Goal: Register for event/course

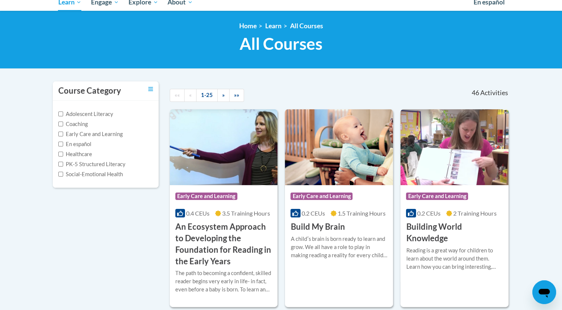
scroll to position [86, 0]
click at [102, 132] on label "Early Care and Learning" at bounding box center [90, 134] width 64 height 8
click at [63, 132] on input "Early Care and Learning" at bounding box center [60, 133] width 5 height 5
checkbox input "true"
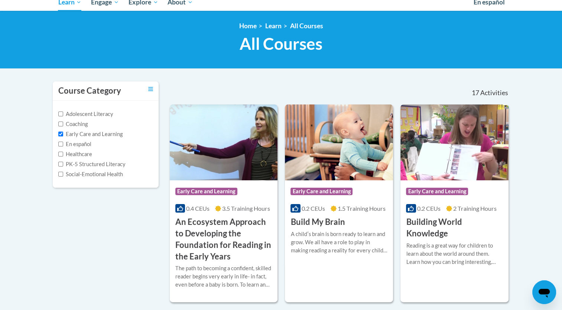
scroll to position [0, 0]
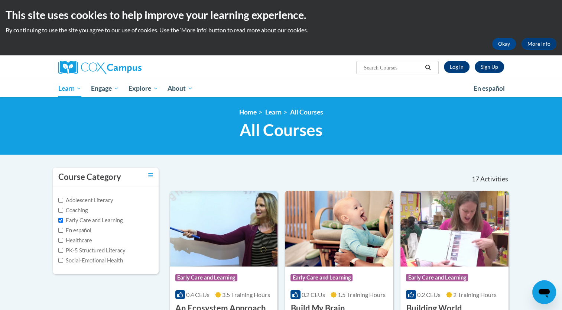
click at [392, 68] on input "Search..." at bounding box center [392, 67] width 59 height 9
type input "phonics"
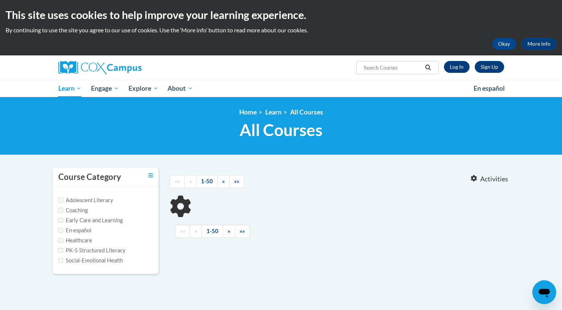
type input "phonics"
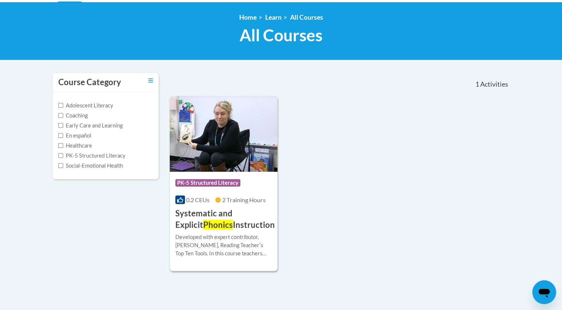
scroll to position [95, 0]
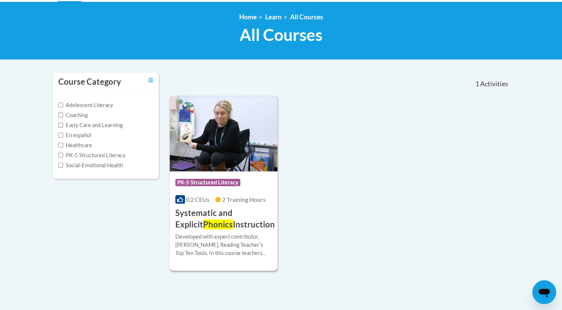
click at [211, 202] on div "0.2 CEUs 2 Training Hours" at bounding box center [223, 199] width 97 height 8
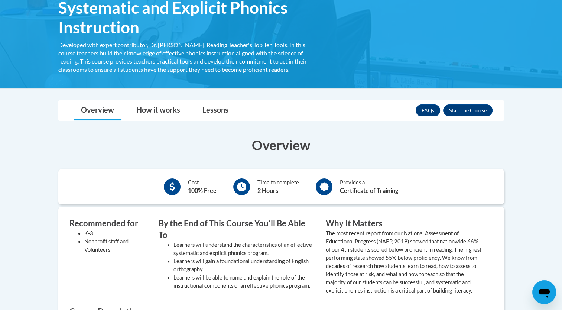
scroll to position [133, 0]
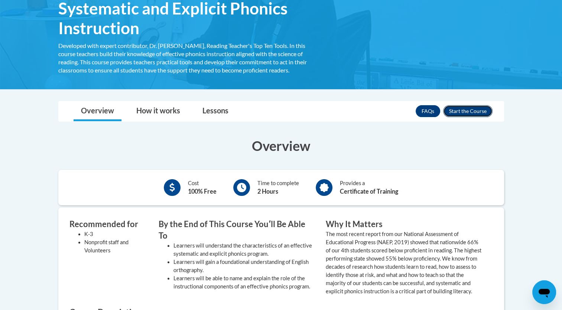
click at [469, 111] on button "Enroll" at bounding box center [467, 111] width 49 height 12
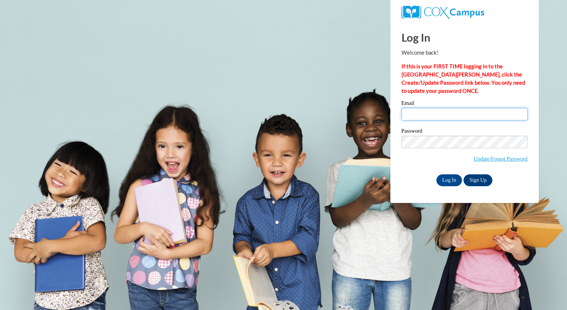
drag, startPoint x: 0, startPoint y: 0, endPoint x: 469, endPoint y: 111, distance: 482.2
click at [469, 111] on input "Email" at bounding box center [465, 114] width 126 height 13
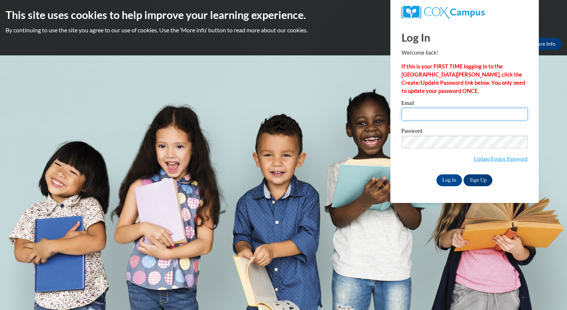
type input "MRKENN3362@ung.edu"
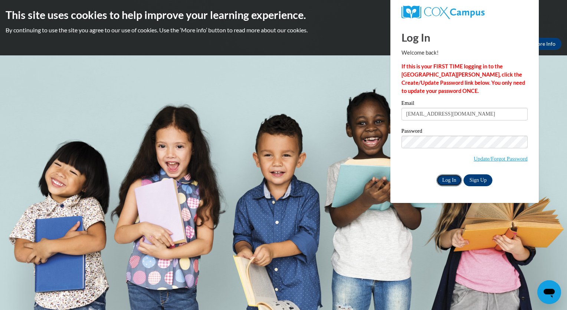
click at [447, 180] on input "Log In" at bounding box center [450, 180] width 26 height 12
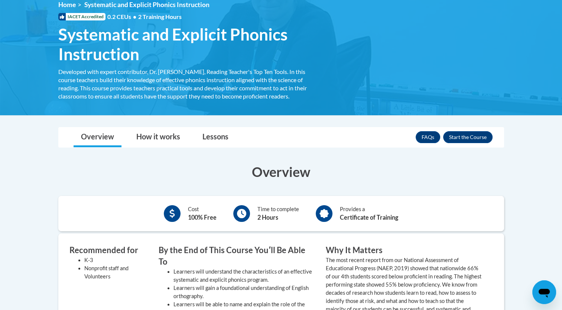
scroll to position [102, 0]
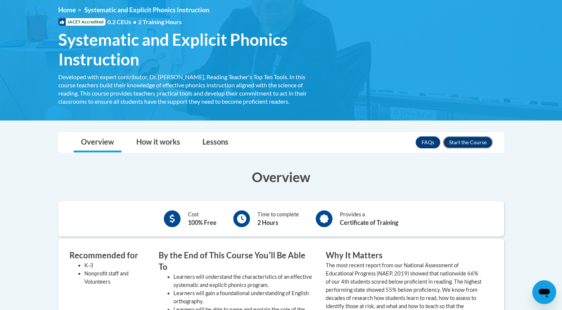
click at [470, 144] on button "Enroll" at bounding box center [467, 142] width 49 height 12
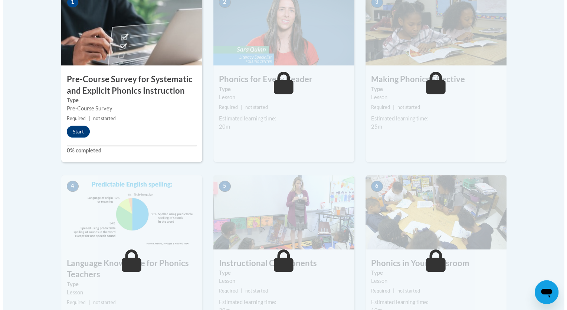
scroll to position [258, 0]
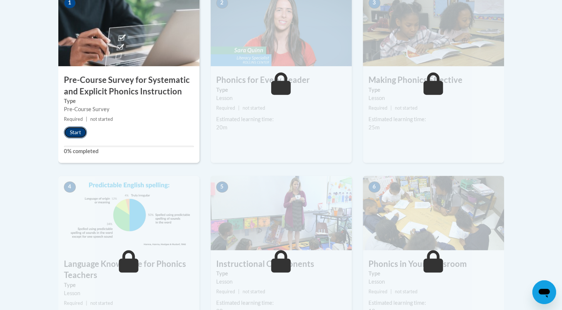
click at [72, 128] on button "Start" at bounding box center [75, 132] width 23 height 12
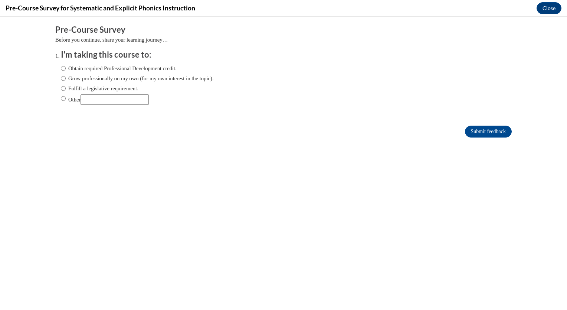
scroll to position [0, 0]
click at [61, 68] on input "Obtain required Professional Development credit." at bounding box center [63, 68] width 5 height 8
radio input "true"
click at [471, 131] on input "Submit feedback" at bounding box center [488, 132] width 47 height 12
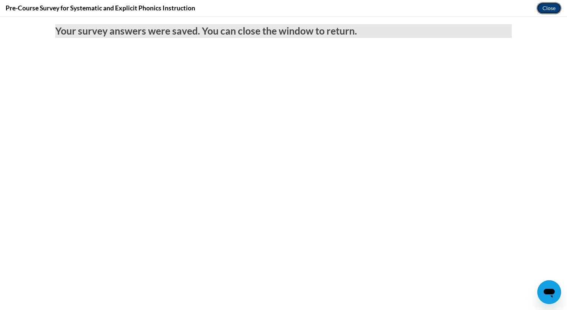
click at [548, 8] on button "Close" at bounding box center [549, 8] width 25 height 12
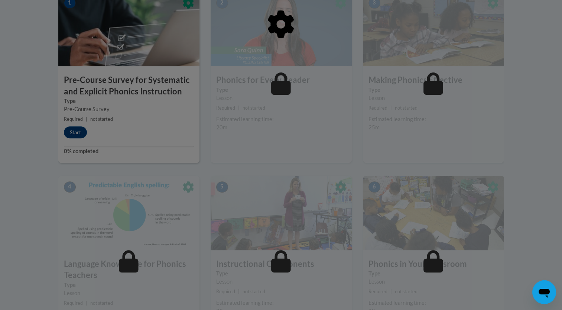
click at [79, 130] on div at bounding box center [281, 62] width 446 height 141
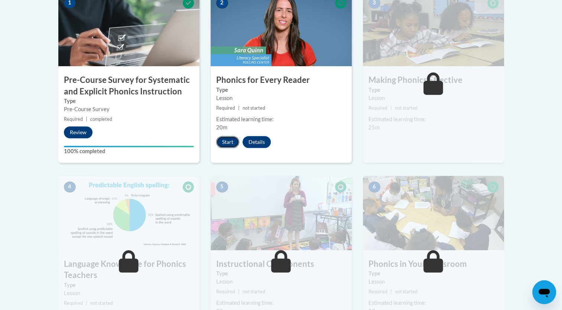
click at [226, 143] on button "Start" at bounding box center [227, 142] width 23 height 12
